Goal: Find specific fact: Find specific fact

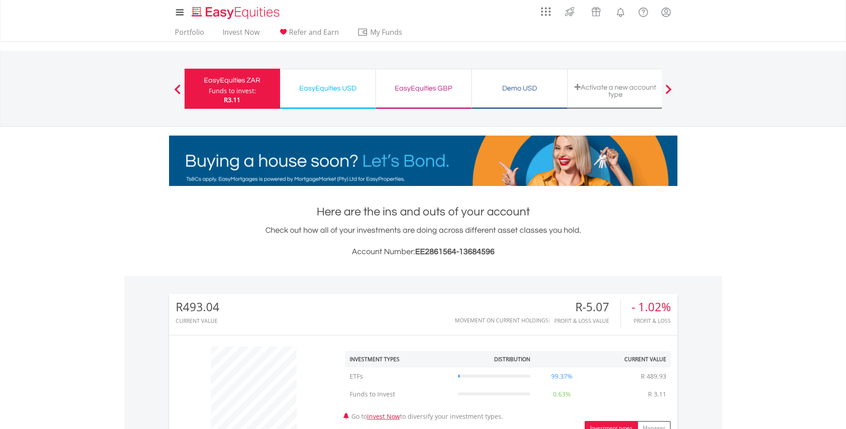
scroll to position [86, 169]
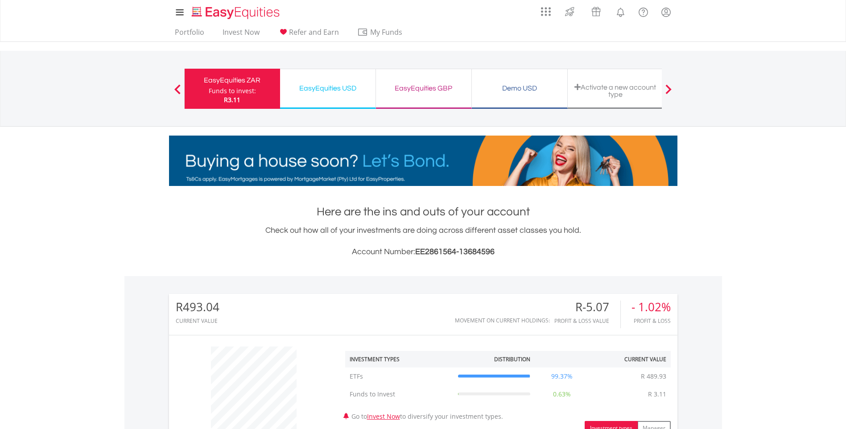
click at [475, 261] on div "Here are the ins and outs of your account Check out how all of your investments…" at bounding box center [423, 406] width 508 height 404
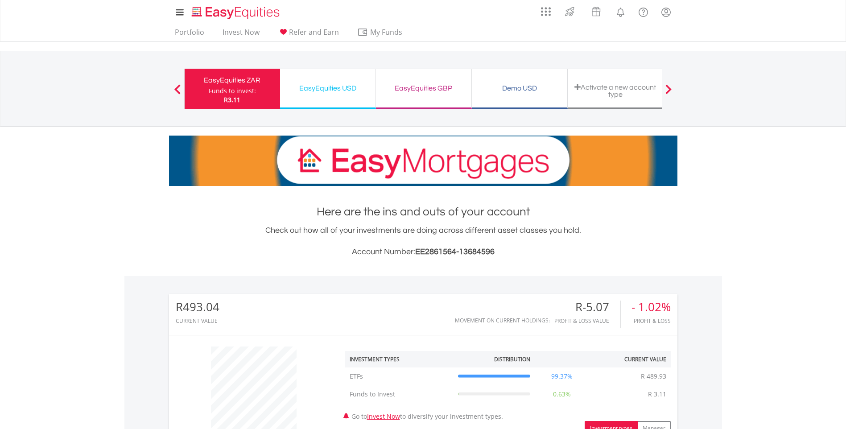
click at [497, 249] on h3 "Account Number: EE2861564-13684596" at bounding box center [423, 252] width 508 height 12
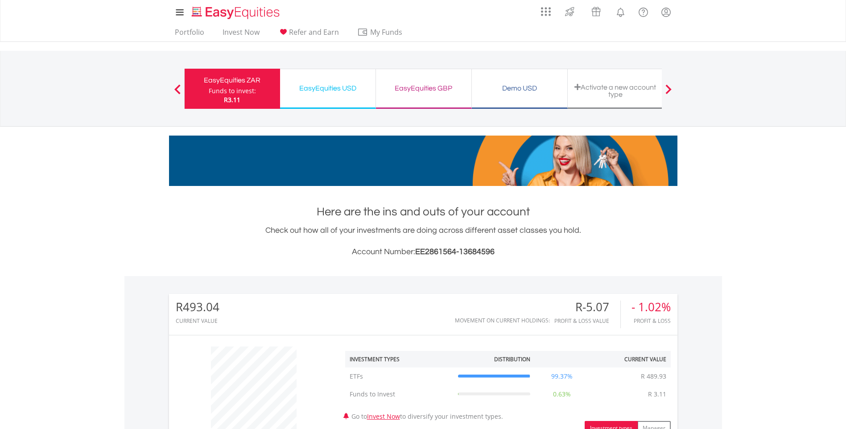
click at [495, 249] on h3 "Account Number: EE2861564-13684596" at bounding box center [423, 252] width 508 height 12
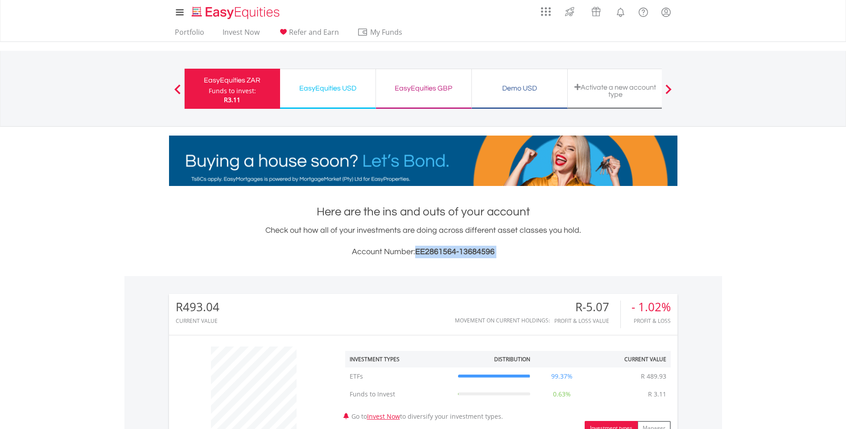
drag, startPoint x: 495, startPoint y: 249, endPoint x: 433, endPoint y: 246, distance: 62.5
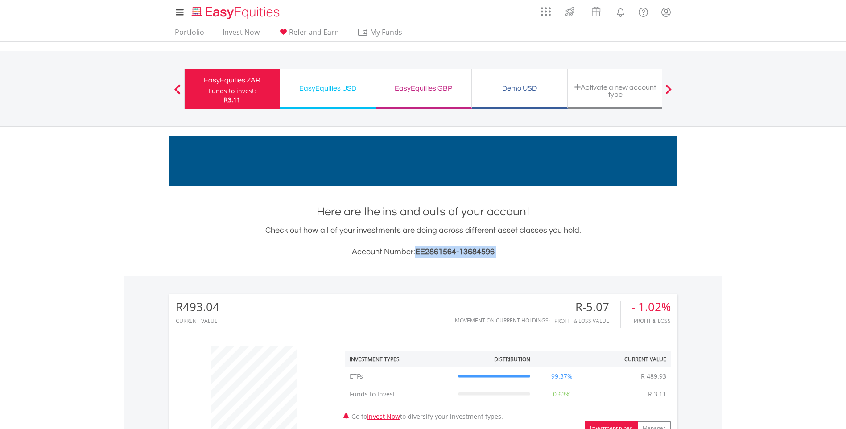
click at [433, 246] on h3 "Account Number: EE2861564-13684596" at bounding box center [423, 252] width 508 height 12
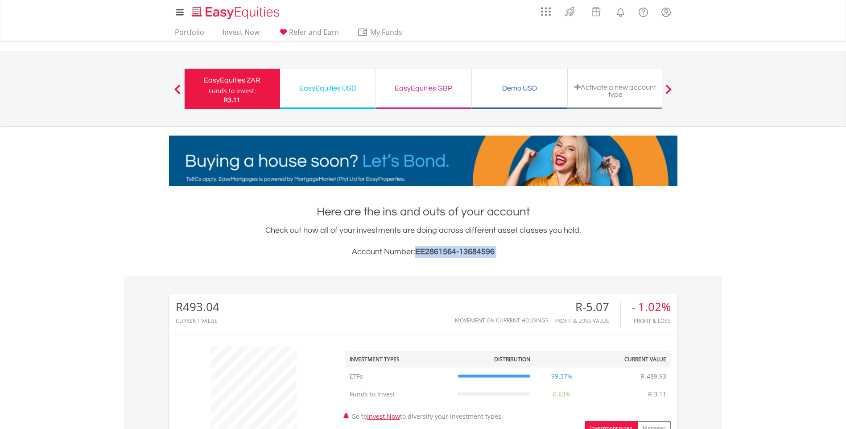
copy div "EE2861564-13684596"
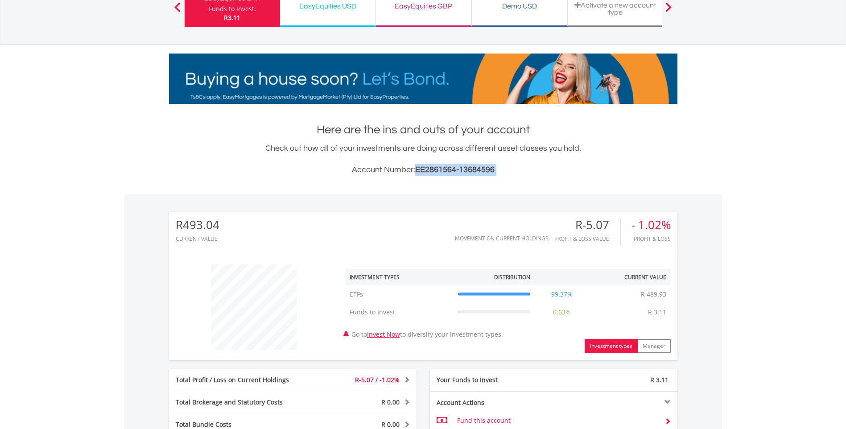
scroll to position [0, 0]
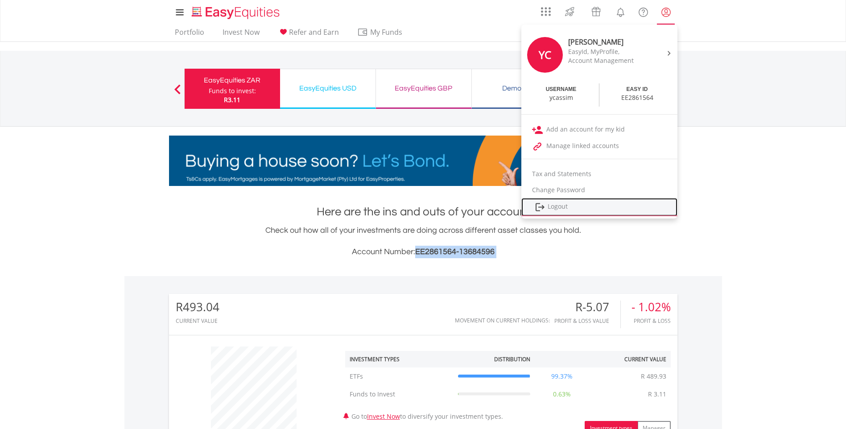
click at [556, 207] on link "Logout" at bounding box center [599, 207] width 156 height 18
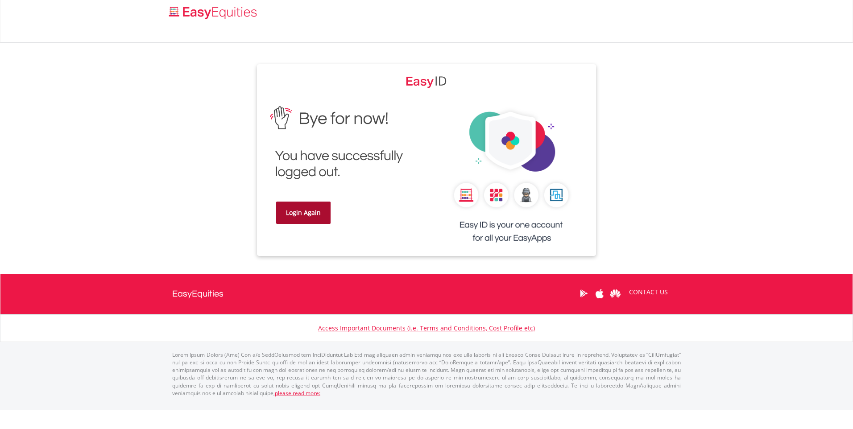
click at [313, 211] on link "Login Again" at bounding box center [303, 213] width 54 height 22
